Goal: Task Accomplishment & Management: Complete application form

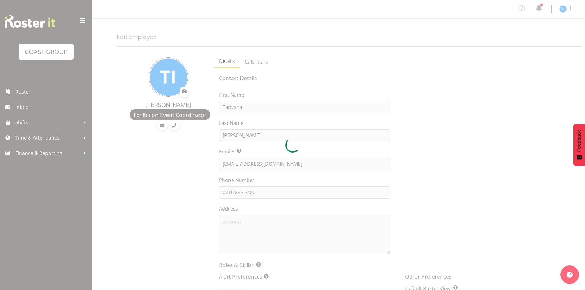
select select "TimelineWeek"
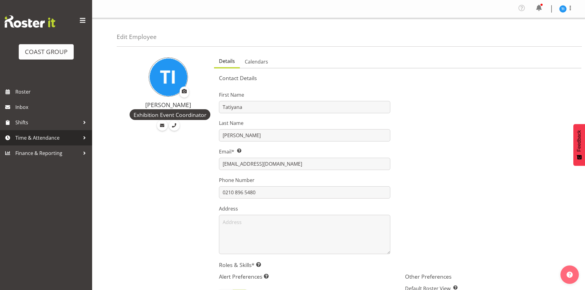
click at [57, 141] on span "Time & Attendance" at bounding box center [47, 137] width 64 height 9
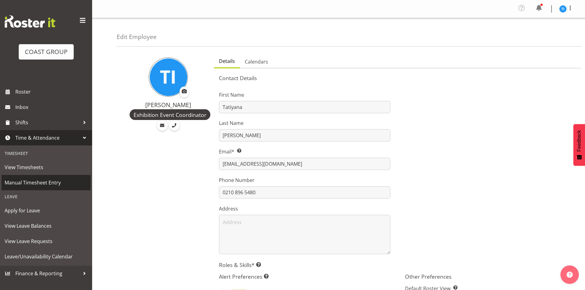
click at [33, 182] on span "Manual Timesheet Entry" at bounding box center [46, 182] width 83 height 9
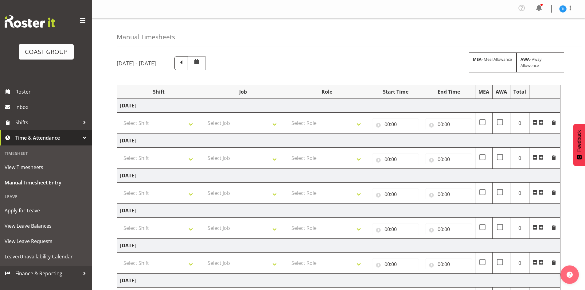
click at [541, 121] on span at bounding box center [540, 122] width 5 height 5
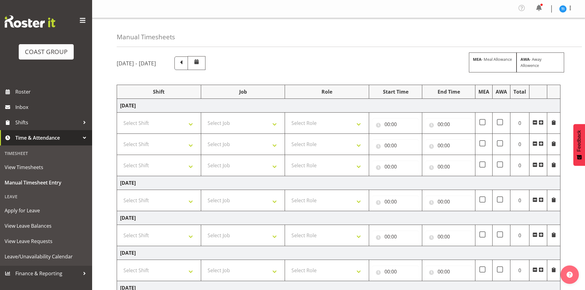
click at [541, 121] on span at bounding box center [540, 122] width 5 height 5
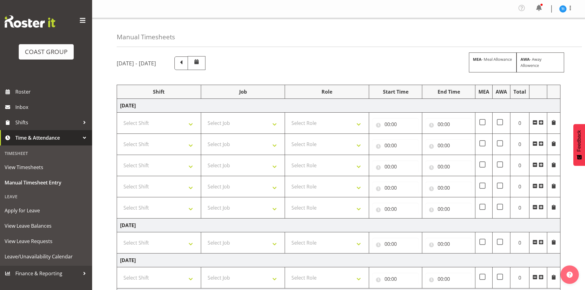
click at [541, 121] on span at bounding box center [540, 122] width 5 height 5
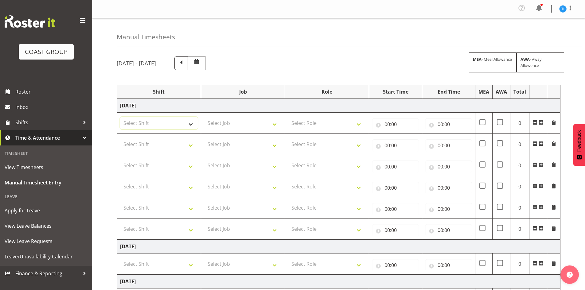
click at [157, 125] on select "Select Shift [DATE] Break Beervana @ Stadium [DATE] Break Building Nations @ Ta…" at bounding box center [159, 123] width 78 height 12
select select "1464"
click at [157, 124] on select "Select Shift [DATE] Break Beervana @ Stadium [DATE] Break Building Nations @ Ta…" at bounding box center [159, 123] width 78 height 12
click at [148, 141] on select "Select Shift [DATE] Break Beervana @ Stadium [DATE] Break Building Nations @ Ta…" at bounding box center [159, 144] width 78 height 12
select select "1464"
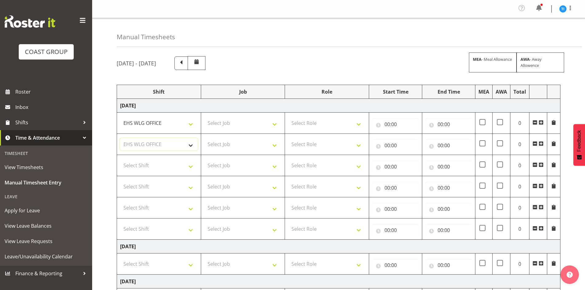
drag, startPoint x: 148, startPoint y: 141, endPoint x: 150, endPoint y: 155, distance: 14.0
click at [148, 141] on select "Select Shift [DATE] Break Beervana @ Stadium [DATE] Break Building Nations @ Ta…" at bounding box center [159, 144] width 78 height 12
click at [151, 169] on select "Select Shift [DATE] Break Beervana @ Stadium [DATE] Break Building Nations @ Ta…" at bounding box center [159, 165] width 78 height 12
select select "1464"
drag, startPoint x: 151, startPoint y: 169, endPoint x: 151, endPoint y: 175, distance: 6.5
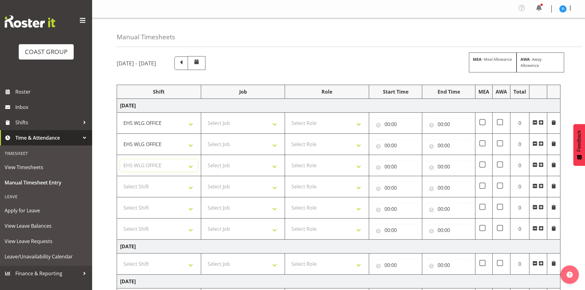
click at [151, 169] on select "Select Shift [DATE] Break Beervana @ Stadium [DATE] Break Building Nations @ Ta…" at bounding box center [159, 165] width 78 height 12
click at [151, 182] on select "Select Shift [DATE] Break Beervana @ Stadium [DATE] Break Building Nations @ Ta…" at bounding box center [159, 187] width 78 height 12
select select "1464"
click at [149, 212] on select "Select Shift [DATE] Break Beervana @ Stadium [DATE] Break Building Nations @ Ta…" at bounding box center [159, 208] width 78 height 12
select select "1464"
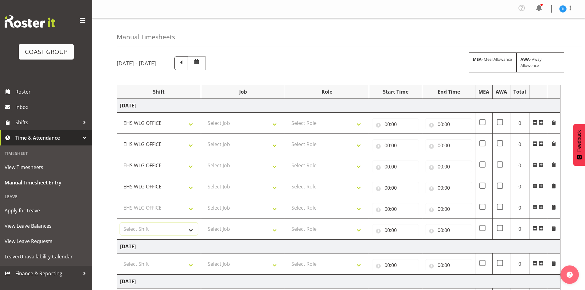
click at [148, 226] on select "Select Shift [DATE] Break Beervana @ Stadium [DATE] Break Building Nations @ Ta…" at bounding box center [159, 229] width 78 height 12
select select "1464"
click at [331, 123] on select "Select Role EHS WLG OPS" at bounding box center [327, 123] width 78 height 12
select select "191"
click at [323, 146] on select "Select Role EHS WLG OPS" at bounding box center [327, 144] width 78 height 12
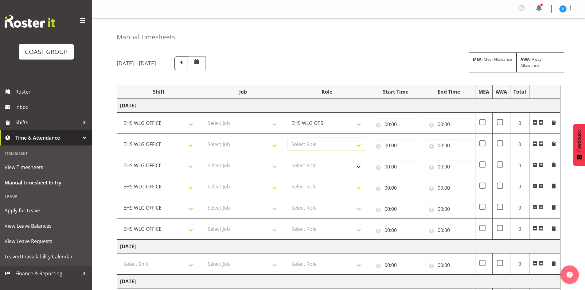
select select "191"
click at [317, 165] on select "Select Role EHS WLG OPS" at bounding box center [327, 165] width 78 height 12
select select "191"
click at [315, 188] on select "Select Role EHS WLG OPS" at bounding box center [327, 187] width 78 height 12
select select "191"
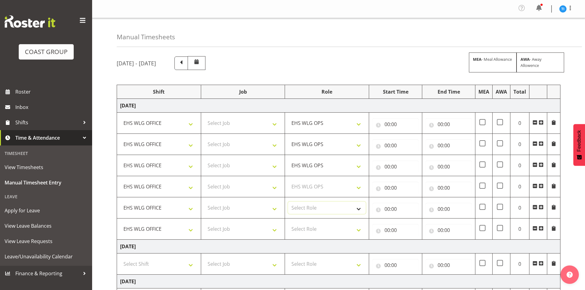
click at [310, 208] on select "Select Role EHS WLG OPS" at bounding box center [327, 208] width 78 height 12
select select "191"
click at [308, 233] on select "Select Role EHS WLG OPS" at bounding box center [327, 229] width 78 height 12
select select "191"
drag, startPoint x: 308, startPoint y: 233, endPoint x: 301, endPoint y: 227, distance: 8.5
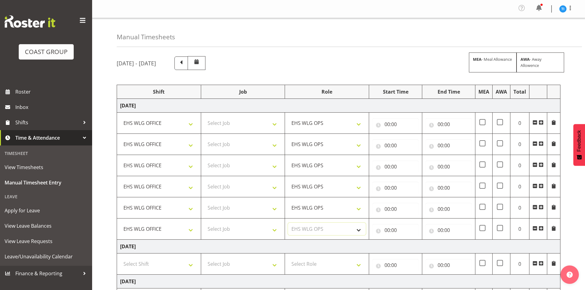
click at [308, 233] on select "Select Role EHS WLG OPS" at bounding box center [327, 229] width 78 height 12
click at [258, 124] on select "Select Job 1 Carlton Events 1 [PERSON_NAME][GEOGRAPHIC_DATA] 1 [PERSON_NAME][GE…" at bounding box center [243, 123] width 78 height 12
select select "9348"
click at [204, 117] on select "Select Job 1 Carlton Events 1 [PERSON_NAME][GEOGRAPHIC_DATA] 1 [PERSON_NAME][GE…" at bounding box center [243, 123] width 78 height 12
click at [219, 147] on select "Select Job 1 Carlton Events 1 [PERSON_NAME][GEOGRAPHIC_DATA] 1 [PERSON_NAME][GE…" at bounding box center [243, 144] width 78 height 12
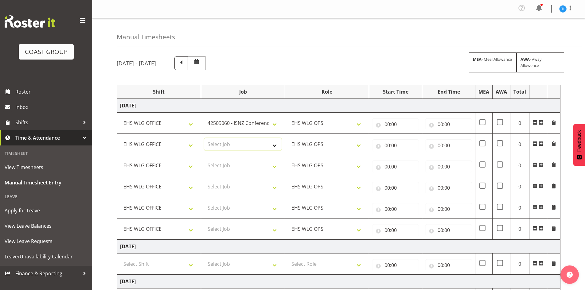
click at [219, 147] on select "Select Job 1 Carlton Events 1 [PERSON_NAME][GEOGRAPHIC_DATA] 1 [PERSON_NAME][GE…" at bounding box center [243, 144] width 78 height 12
click at [214, 142] on select "Select Job 1 Carlton Events 1 [PERSON_NAME][GEOGRAPHIC_DATA] 1 [PERSON_NAME][GE…" at bounding box center [243, 144] width 78 height 12
select select "8677"
click at [204, 138] on select "Select Job 1 Carlton Events 1 [PERSON_NAME][GEOGRAPHIC_DATA] 1 [PERSON_NAME][GE…" at bounding box center [243, 144] width 78 height 12
click at [257, 164] on select "Select Job 1 Carlton Events 1 [PERSON_NAME][GEOGRAPHIC_DATA] 1 [PERSON_NAME][GE…" at bounding box center [243, 165] width 78 height 12
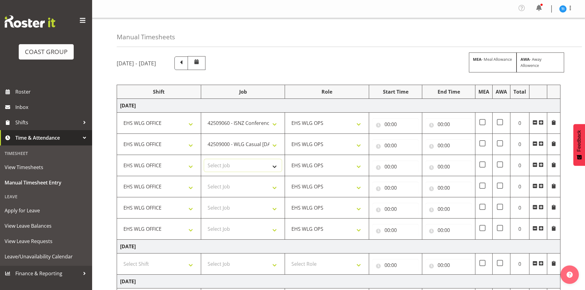
select select "8963"
click at [204, 159] on select "Select Job 1 Carlton Events 1 [PERSON_NAME][GEOGRAPHIC_DATA] 1 [PERSON_NAME][GE…" at bounding box center [243, 165] width 78 height 12
click at [255, 185] on select "Select Job 1 Carlton Events 1 [PERSON_NAME][GEOGRAPHIC_DATA] 1 [PERSON_NAME][GE…" at bounding box center [243, 187] width 78 height 12
select select "9141"
click at [204, 181] on select "Select Job 1 Carlton Events 1 [PERSON_NAME][GEOGRAPHIC_DATA] 1 [PERSON_NAME][GE…" at bounding box center [243, 187] width 78 height 12
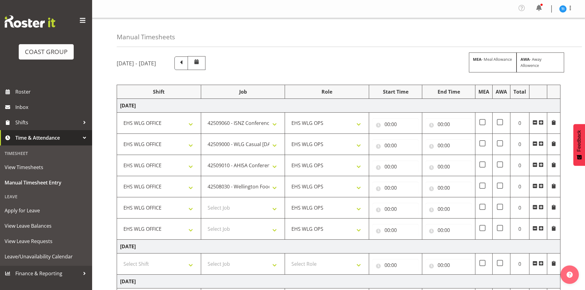
click at [541, 227] on span at bounding box center [540, 228] width 5 height 5
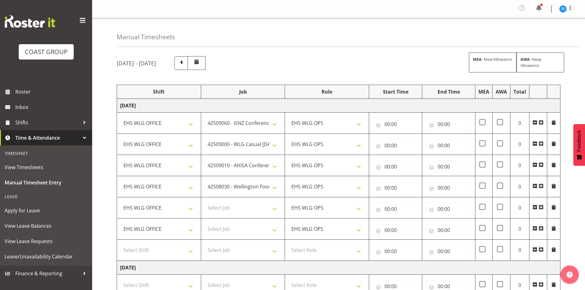
click at [541, 227] on span at bounding box center [540, 228] width 5 height 5
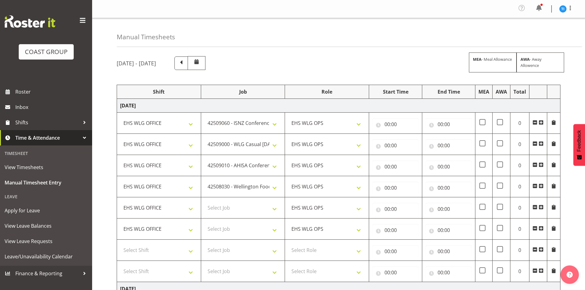
click at [540, 227] on span at bounding box center [540, 228] width 5 height 5
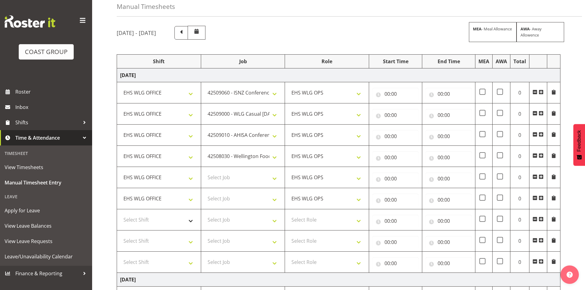
scroll to position [31, 0]
click at [176, 221] on select "Select Shift [DATE] Break Beervana @ Stadium [DATE] Break Building Nations @ Ta…" at bounding box center [159, 219] width 78 height 12
select select "1464"
click at [168, 238] on select "Select Shift [DATE] Break Beervana @ Stadium [DATE] Break Building Nations @ Ta…" at bounding box center [159, 241] width 78 height 12
select select "1464"
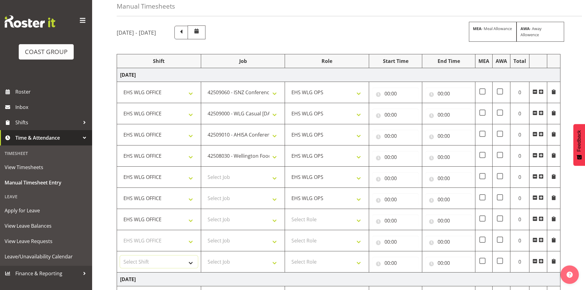
click at [162, 258] on select "Select Shift [DATE] Break Beervana @ Stadium [DATE] Break Building Nations @ Ta…" at bounding box center [159, 262] width 78 height 12
select select "1464"
click at [296, 217] on select "Select Role EHS WLG OPS" at bounding box center [327, 219] width 78 height 12
select select "191"
click at [301, 242] on select "Select Role EHS WLG OPS" at bounding box center [327, 241] width 78 height 12
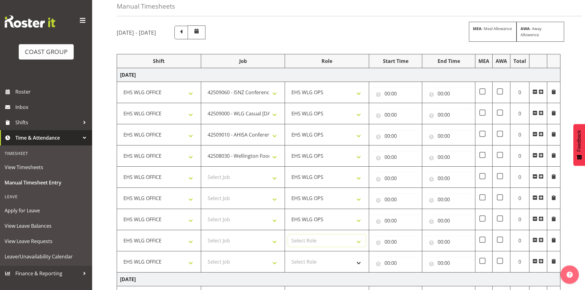
select select "191"
click at [302, 263] on select "Select Role EHS WLG OPS" at bounding box center [327, 262] width 78 height 12
select select "191"
click at [256, 181] on select "Select Job 1 Carlton Events 1 [PERSON_NAME][GEOGRAPHIC_DATA] 1 [PERSON_NAME][GE…" at bounding box center [243, 177] width 78 height 12
select select "9096"
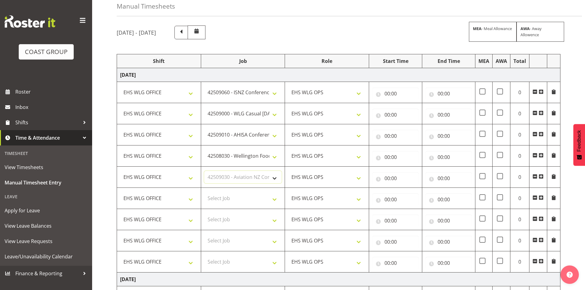
click at [204, 171] on select "Select Job 1 Carlton Events 1 [PERSON_NAME][GEOGRAPHIC_DATA] 1 [PERSON_NAME][GE…" at bounding box center [243, 177] width 78 height 12
click at [233, 195] on select "Select Job 1 Carlton Events 1 [PERSON_NAME][GEOGRAPHIC_DATA] 1 [PERSON_NAME][GE…" at bounding box center [243, 198] width 78 height 12
select select "10429"
click at [204, 192] on select "Select Job 1 Carlton Events 1 [PERSON_NAME][GEOGRAPHIC_DATA] 1 [PERSON_NAME][GE…" at bounding box center [243, 198] width 78 height 12
click at [235, 215] on select "Select Job 1 Carlton Events 1 [PERSON_NAME][GEOGRAPHIC_DATA] 1 [PERSON_NAME][GE…" at bounding box center [243, 219] width 78 height 12
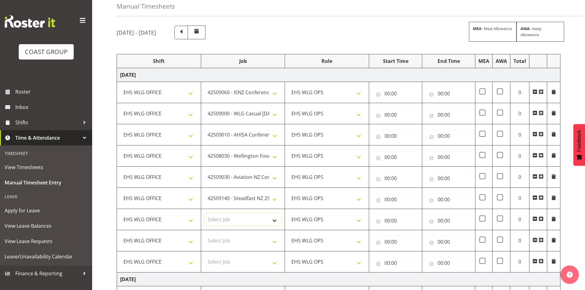
select select "10229"
click at [204, 213] on select "Select Job 1 Carlton Events 1 [PERSON_NAME][GEOGRAPHIC_DATA] 1 [PERSON_NAME][GE…" at bounding box center [243, 219] width 78 height 12
click at [238, 239] on select "Select Job 1 Carlton Events 1 [PERSON_NAME][GEOGRAPHIC_DATA] 1 [PERSON_NAME][GE…" at bounding box center [243, 241] width 78 height 12
select select "69"
click at [204, 235] on select "Select Job 1 Carlton Events 1 [PERSON_NAME][GEOGRAPHIC_DATA] 1 [PERSON_NAME][GE…" at bounding box center [243, 241] width 78 height 12
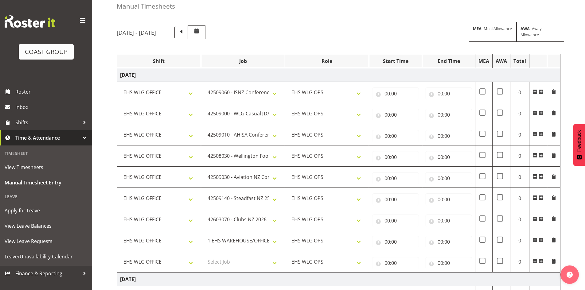
click at [535, 261] on span at bounding box center [534, 261] width 5 height 5
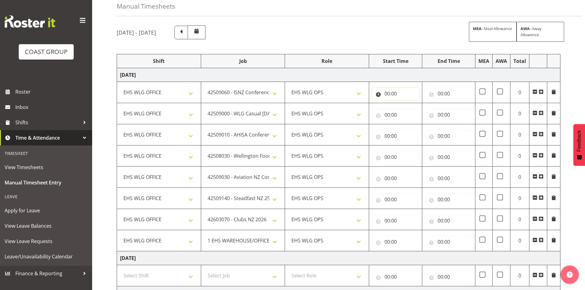
click at [389, 93] on input "00:00" at bounding box center [395, 93] width 47 height 12
click at [413, 108] on select "00 01 02 03 04 05 06 07 08 09 10 11 12 13 14 15 16 17 18 19 20 21 22 23" at bounding box center [414, 109] width 14 height 12
select select "7"
click at [407, 103] on select "00 01 02 03 04 05 06 07 08 09 10 11 12 13 14 15 16 17 18 19 20 21 22 23" at bounding box center [414, 109] width 14 height 12
type input "07:00"
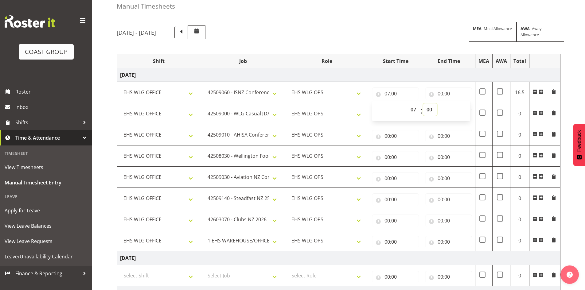
click at [431, 108] on select "00 01 02 03 04 05 06 07 08 09 10 11 12 13 14 15 16 17 18 19 20 21 22 23 24 25 2…" at bounding box center [430, 109] width 14 height 12
select select "30"
click at [423, 103] on select "00 01 02 03 04 05 06 07 08 09 10 11 12 13 14 15 16 17 18 19 20 21 22 23 24 25 2…" at bounding box center [430, 109] width 14 height 12
type input "07:30"
click at [440, 94] on input "00:00" at bounding box center [448, 93] width 47 height 12
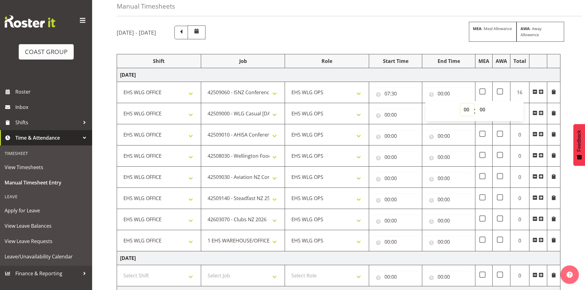
click at [464, 109] on select "00 01 02 03 04 05 06 07 08 09 10 11 12 13 14 15 16 17 18 19 20 21 22 23" at bounding box center [467, 109] width 14 height 12
select select "9"
click at [460, 103] on select "00 01 02 03 04 05 06 07 08 09 10 11 12 13 14 15 16 17 18 19 20 21 22 23" at bounding box center [467, 109] width 14 height 12
type input "09:00"
click at [482, 108] on select "00 01 02 03 04 05 06 07 08 09 10 11 12 13 14 15 16 17 18 19 20 21 22 23 24 25 2…" at bounding box center [483, 109] width 14 height 12
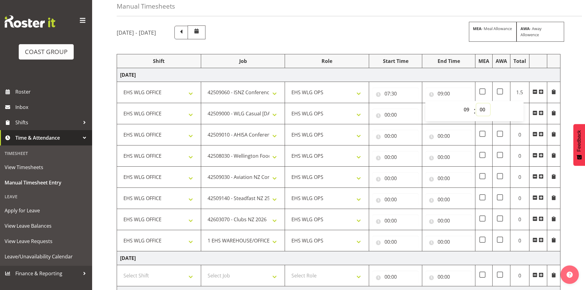
select select "30"
click at [476, 103] on select "00 01 02 03 04 05 06 07 08 09 10 11 12 13 14 15 16 17 18 19 20 21 22 23 24 25 2…" at bounding box center [483, 109] width 14 height 12
type input "09:30"
click at [385, 113] on input "00:00" at bounding box center [395, 115] width 47 height 12
click at [413, 132] on select "00 01 02 03 04 05 06 07 08 09 10 11 12 13 14 15 16 17 18 19 20 21 22 23" at bounding box center [414, 131] width 14 height 12
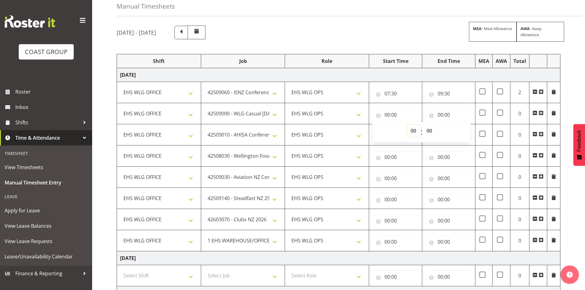
select select "9"
click at [407, 125] on select "00 01 02 03 04 05 06 07 08 09 10 11 12 13 14 15 16 17 18 19 20 21 22 23" at bounding box center [414, 131] width 14 height 12
type input "09:00"
click at [429, 131] on select "00 01 02 03 04 05 06 07 08 09 10 11 12 13 14 15 16 17 18 19 20 21 22 23 24 25 2…" at bounding box center [430, 131] width 14 height 12
select select "30"
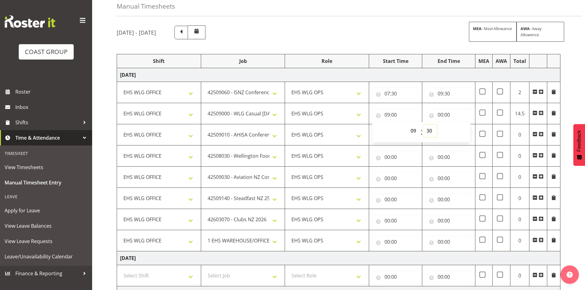
click at [423, 125] on select "00 01 02 03 04 05 06 07 08 09 10 11 12 13 14 15 16 17 18 19 20 21 22 23 24 25 2…" at bounding box center [430, 131] width 14 height 12
type input "09:30"
click at [441, 114] on input "00:00" at bounding box center [448, 115] width 47 height 12
click at [466, 131] on select "00 01 02 03 04 05 06 07 08 09 10 11 12 13 14 15 16 17 18 19 20 21 22 23" at bounding box center [467, 131] width 14 height 12
select select "10"
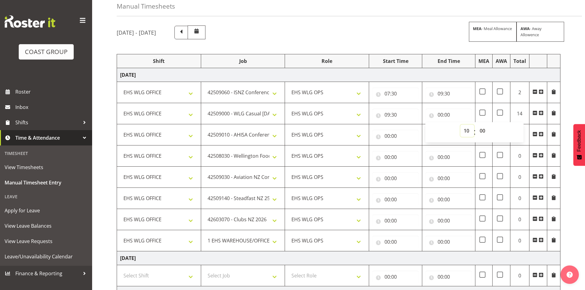
click at [460, 125] on select "00 01 02 03 04 05 06 07 08 09 10 11 12 13 14 15 16 17 18 19 20 21 22 23" at bounding box center [467, 131] width 14 height 12
type input "10:00"
click at [483, 130] on select "00 01 02 03 04 05 06 07 08 09 10 11 12 13 14 15 16 17 18 19 20 21 22 23 24 25 2…" at bounding box center [483, 131] width 14 height 12
select select "30"
click at [476, 125] on select "00 01 02 03 04 05 06 07 08 09 10 11 12 13 14 15 16 17 18 19 20 21 22 23 24 25 2…" at bounding box center [483, 131] width 14 height 12
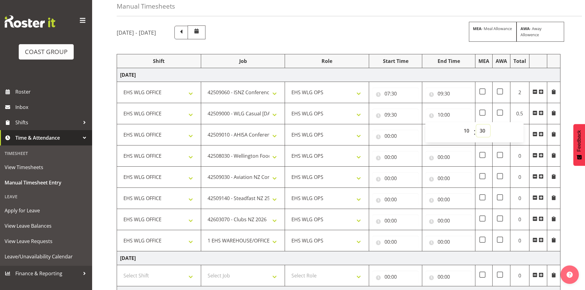
type input "10:30"
click at [387, 134] on input "00:00" at bounding box center [395, 136] width 47 height 12
click at [412, 149] on select "00 01 02 03 04 05 06 07 08 09 10 11 12 13 14 15 16 17 18 19 20 21 22 23" at bounding box center [414, 152] width 14 height 12
select select "10"
click at [407, 146] on select "00 01 02 03 04 05 06 07 08 09 10 11 12 13 14 15 16 17 18 19 20 21 22 23" at bounding box center [414, 152] width 14 height 12
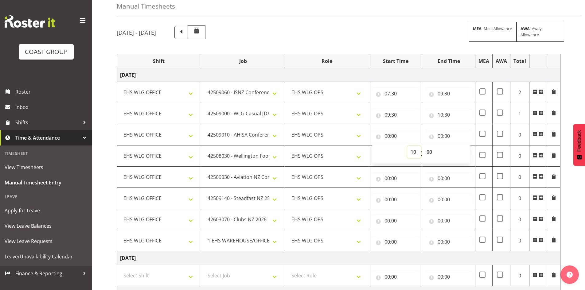
type input "10:00"
click at [429, 151] on select "00 01 02 03 04 05 06 07 08 09 10 11 12 13 14 15 16 17 18 19 20 21 22 23 24 25 2…" at bounding box center [430, 152] width 14 height 12
select select "30"
click at [423, 146] on select "00 01 02 03 04 05 06 07 08 09 10 11 12 13 14 15 16 17 18 19 20 21 22 23 24 25 2…" at bounding box center [430, 152] width 14 height 12
type input "10:30"
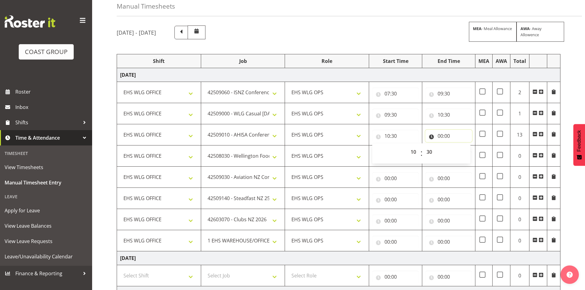
drag, startPoint x: 442, startPoint y: 134, endPoint x: 445, endPoint y: 136, distance: 3.7
click at [442, 134] on input "00:00" at bounding box center [448, 136] width 47 height 12
click at [465, 152] on select "00 01 02 03 04 05 06 07 08 09 10 11 12 13 14 15 16 17 18 19 20 21 22 23" at bounding box center [467, 152] width 14 height 12
select select "12"
click at [460, 146] on select "00 01 02 03 04 05 06 07 08 09 10 11 12 13 14 15 16 17 18 19 20 21 22 23" at bounding box center [467, 152] width 14 height 12
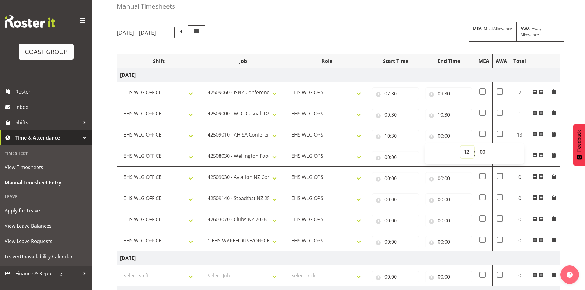
type input "12:00"
click at [485, 149] on select "00 01 02 03 04 05 06 07 08 09 10 11 12 13 14 15 16 17 18 19 20 21 22 23 24 25 2…" at bounding box center [483, 152] width 14 height 12
select select "30"
click at [476, 146] on select "00 01 02 03 04 05 06 07 08 09 10 11 12 13 14 15 16 17 18 19 20 21 22 23 24 25 2…" at bounding box center [483, 152] width 14 height 12
type input "12:30"
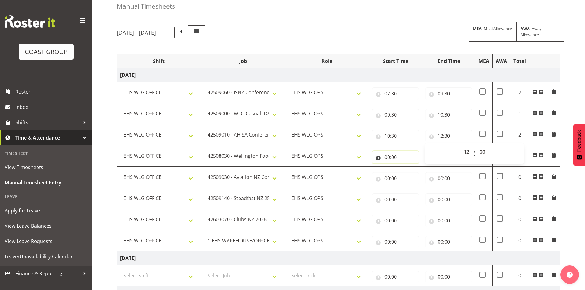
click at [386, 155] on input "00:00" at bounding box center [395, 157] width 47 height 12
click at [412, 170] on select "00 01 02 03 04 05 06 07 08 09 10 11 12 13 14 15 16 17 18 19 20 21 22 23" at bounding box center [414, 173] width 14 height 12
select select "12"
click at [407, 167] on select "00 01 02 03 04 05 06 07 08 09 10 11 12 13 14 15 16 17 18 19 20 21 22 23" at bounding box center [414, 173] width 14 height 12
type input "12:00"
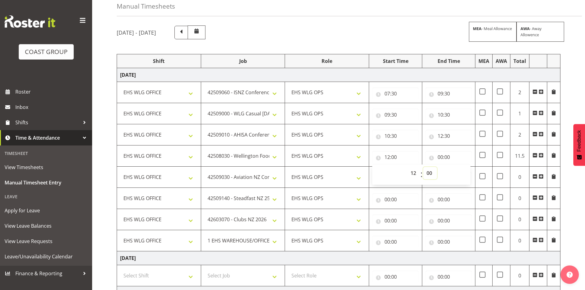
click at [428, 169] on select "00 01 02 03 04 05 06 07 08 09 10 11 12 13 14 15 16 17 18 19 20 21 22 23 24 25 2…" at bounding box center [430, 173] width 14 height 12
select select "30"
click at [423, 167] on select "00 01 02 03 04 05 06 07 08 09 10 11 12 13 14 15 16 17 18 19 20 21 22 23 24 25 2…" at bounding box center [430, 173] width 14 height 12
type input "12:30"
click at [441, 155] on input "00:00" at bounding box center [448, 157] width 47 height 12
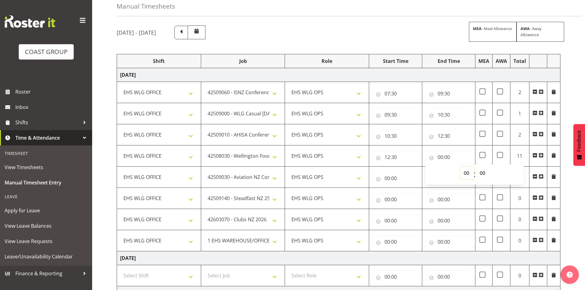
click at [465, 175] on select "00 01 02 03 04 05 06 07 08 09 10 11 12 13 14 15 16 17 18 19 20 21 22 23" at bounding box center [467, 173] width 14 height 12
select select "13"
click at [460, 167] on select "00 01 02 03 04 05 06 07 08 09 10 11 12 13 14 15 16 17 18 19 20 21 22 23" at bounding box center [467, 173] width 14 height 12
type input "13:00"
drag, startPoint x: 482, startPoint y: 172, endPoint x: 483, endPoint y: 167, distance: 4.3
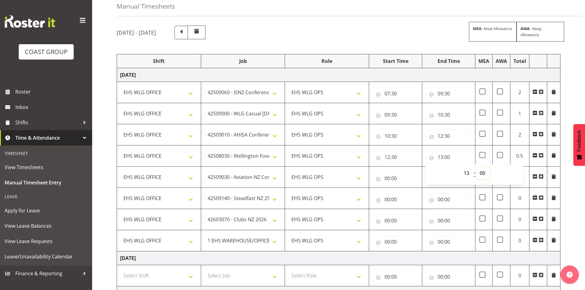
click at [482, 172] on select "00 01 02 03 04 05 06 07 08 09 10 11 12 13 14 15 16 17 18 19 20 21 22 23 24 25 2…" at bounding box center [483, 173] width 14 height 12
select select "30"
click at [476, 167] on select "00 01 02 03 04 05 06 07 08 09 10 11 12 13 14 15 16 17 18 19 20 21 22 23 24 25 2…" at bounding box center [483, 173] width 14 height 12
type input "13:30"
click at [387, 177] on input "00:00" at bounding box center [395, 178] width 47 height 12
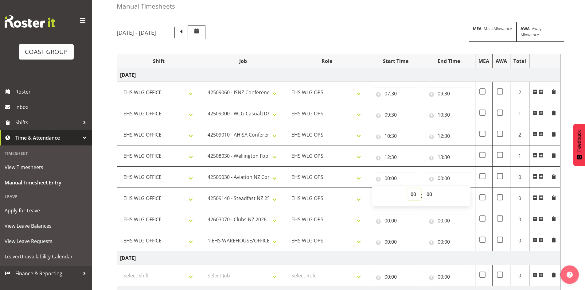
click at [415, 192] on select "00 01 02 03 04 05 06 07 08 09 10 11 12 13 14 15 16 17 18 19 20 21 22 23" at bounding box center [414, 194] width 14 height 12
select select "13"
click at [407, 188] on select "00 01 02 03 04 05 06 07 08 09 10 11 12 13 14 15 16 17 18 19 20 21 22 23" at bounding box center [414, 194] width 14 height 12
type input "13:00"
drag, startPoint x: 429, startPoint y: 194, endPoint x: 429, endPoint y: 189, distance: 5.6
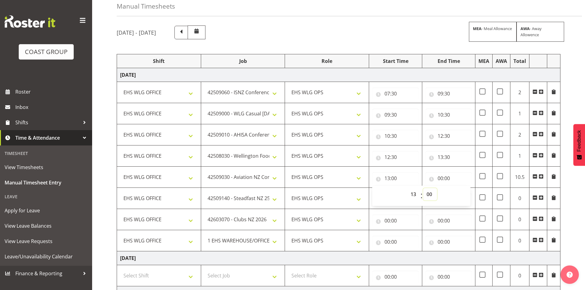
click at [429, 194] on select "00 01 02 03 04 05 06 07 08 09 10 11 12 13 14 15 16 17 18 19 20 21 22 23 24 25 2…" at bounding box center [430, 194] width 14 height 12
select select "30"
click at [423, 188] on select "00 01 02 03 04 05 06 07 08 09 10 11 12 13 14 15 16 17 18 19 20 21 22 23 24 25 2…" at bounding box center [430, 194] width 14 height 12
type input "13:30"
click at [442, 175] on input "00:00" at bounding box center [448, 178] width 47 height 12
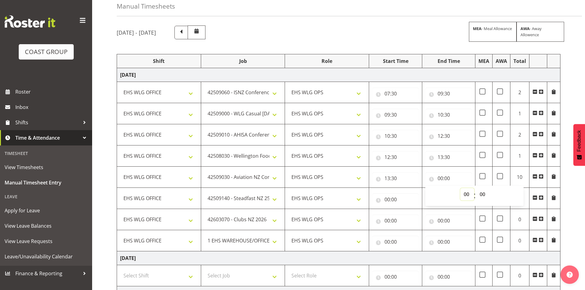
click at [468, 192] on select "00 01 02 03 04 05 06 07 08 09 10 11 12 13 14 15 16 17 18 19 20 21 22 23" at bounding box center [467, 194] width 14 height 12
select select "15"
click at [460, 188] on select "00 01 02 03 04 05 06 07 08 09 10 11 12 13 14 15 16 17 18 19 20 21 22 23" at bounding box center [467, 194] width 14 height 12
type input "15:00"
click at [386, 197] on input "00:00" at bounding box center [395, 199] width 47 height 12
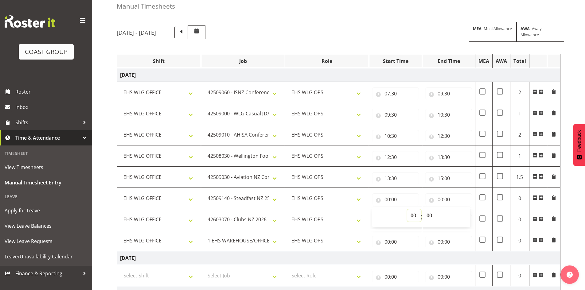
click at [414, 212] on select "00 01 02 03 04 05 06 07 08 09 10 11 12 13 14 15 16 17 18 19 20 21 22 23" at bounding box center [414, 215] width 14 height 12
select select "15"
click at [407, 209] on select "00 01 02 03 04 05 06 07 08 09 10 11 12 13 14 15 16 17 18 19 20 21 22 23" at bounding box center [414, 215] width 14 height 12
type input "15:00"
click at [442, 200] on input "00:00" at bounding box center [448, 199] width 47 height 12
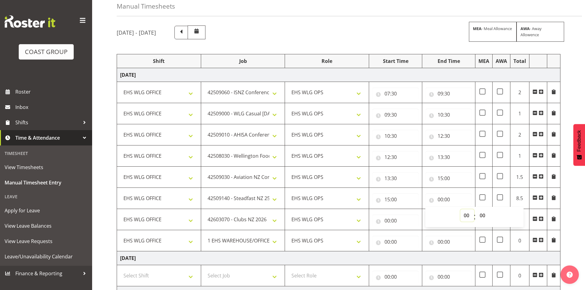
drag, startPoint x: 463, startPoint y: 213, endPoint x: 463, endPoint y: 210, distance: 3.1
click at [463, 213] on select "00 01 02 03 04 05 06 07 08 09 10 11 12 13 14 15 16 17 18 19 20 21 22 23" at bounding box center [467, 215] width 14 height 12
select select "16"
click at [460, 209] on select "00 01 02 03 04 05 06 07 08 09 10 11 12 13 14 15 16 17 18 19 20 21 22 23" at bounding box center [467, 215] width 14 height 12
type input "16:00"
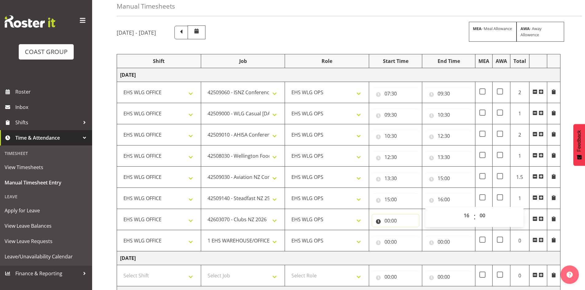
click at [387, 220] on input "00:00" at bounding box center [395, 221] width 47 height 12
click at [413, 233] on select "00 01 02 03 04 05 06 07 08 09 10 11 12 13 14 15 16 17 18 19 20 21 22 23" at bounding box center [414, 237] width 14 height 12
select select "16"
click at [407, 231] on select "00 01 02 03 04 05 06 07 08 09 10 11 12 13 14 15 16 17 18 19 20 21 22 23" at bounding box center [414, 237] width 14 height 12
type input "16:00"
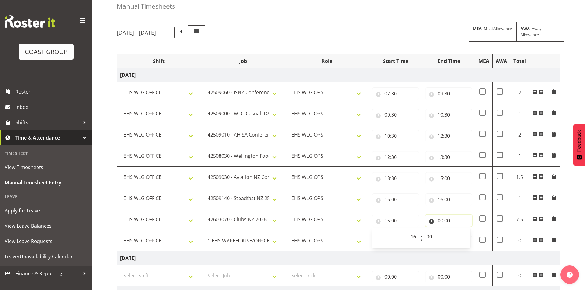
click at [443, 220] on input "00:00" at bounding box center [448, 221] width 47 height 12
click at [464, 234] on select "00 01 02 03 04 05 06 07 08 09 10 11 12 13 14 15 16 17 18 19 20 21 22 23" at bounding box center [467, 237] width 14 height 12
select select "16"
click at [460, 231] on select "00 01 02 03 04 05 06 07 08 09 10 11 12 13 14 15 16 17 18 19 20 21 22 23" at bounding box center [467, 237] width 14 height 12
type input "16:00"
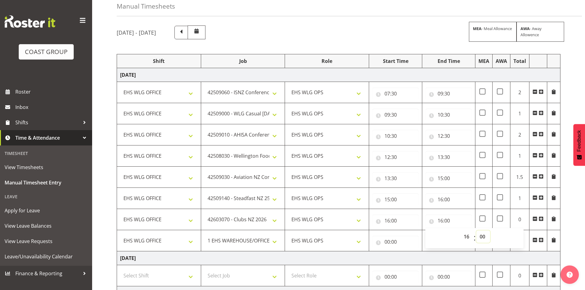
click at [481, 235] on select "00 01 02 03 04 05 06 07 08 09 10 11 12 13 14 15 16 17 18 19 20 21 22 23 24 25 2…" at bounding box center [483, 237] width 14 height 12
select select "30"
click at [476, 231] on select "00 01 02 03 04 05 06 07 08 09 10 11 12 13 14 15 16 17 18 19 20 21 22 23 24 25 2…" at bounding box center [483, 237] width 14 height 12
type input "16:30"
click at [534, 239] on span at bounding box center [534, 240] width 5 height 5
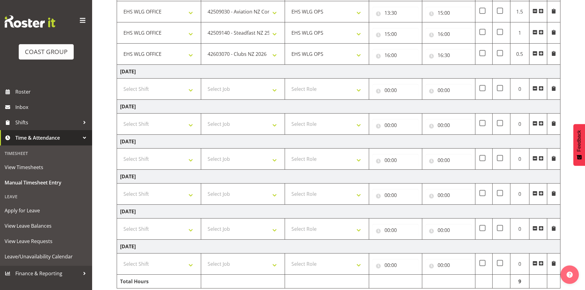
scroll to position [220, 0]
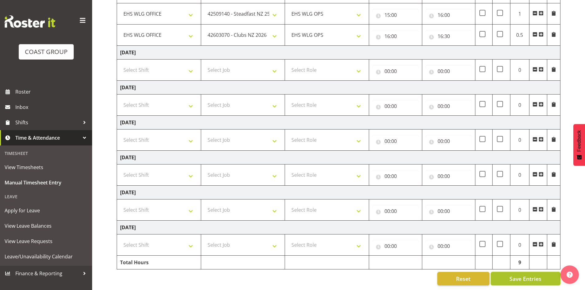
click at [505, 273] on button "Save Entries" at bounding box center [526, 279] width 70 height 14
